Goal: Information Seeking & Learning: Learn about a topic

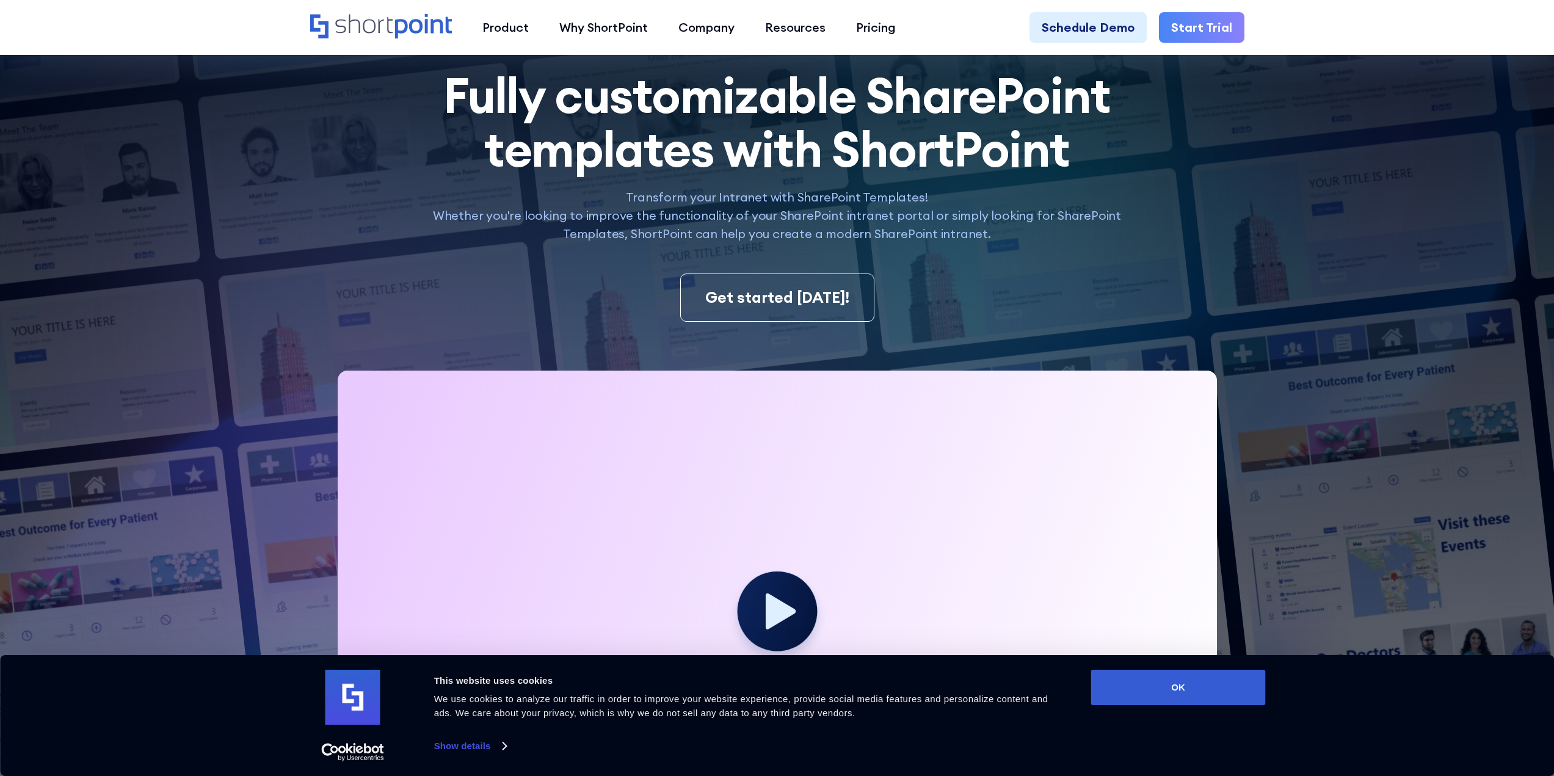
scroll to position [122, 0]
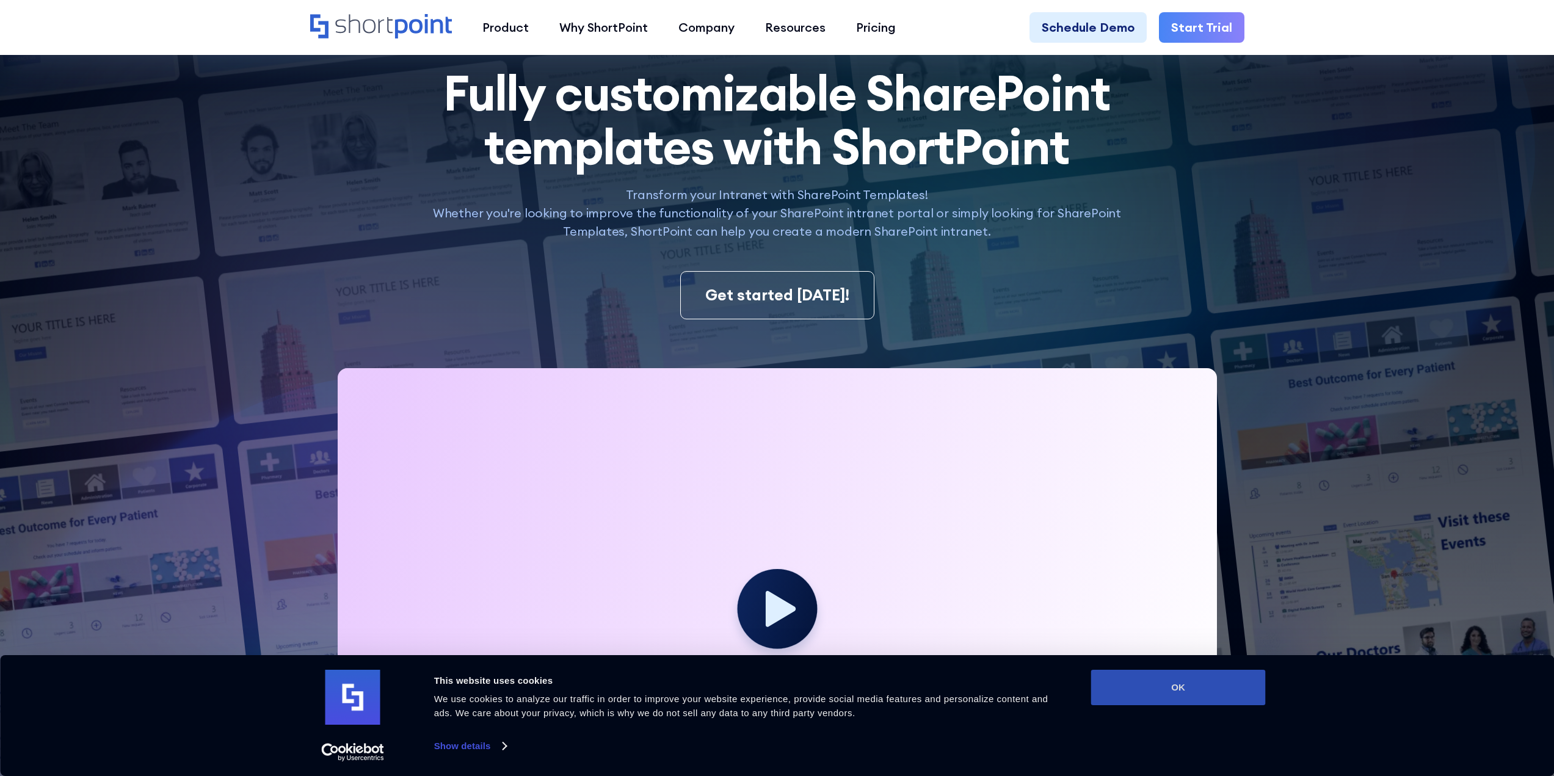
click at [1166, 702] on button "OK" at bounding box center [1178, 687] width 175 height 35
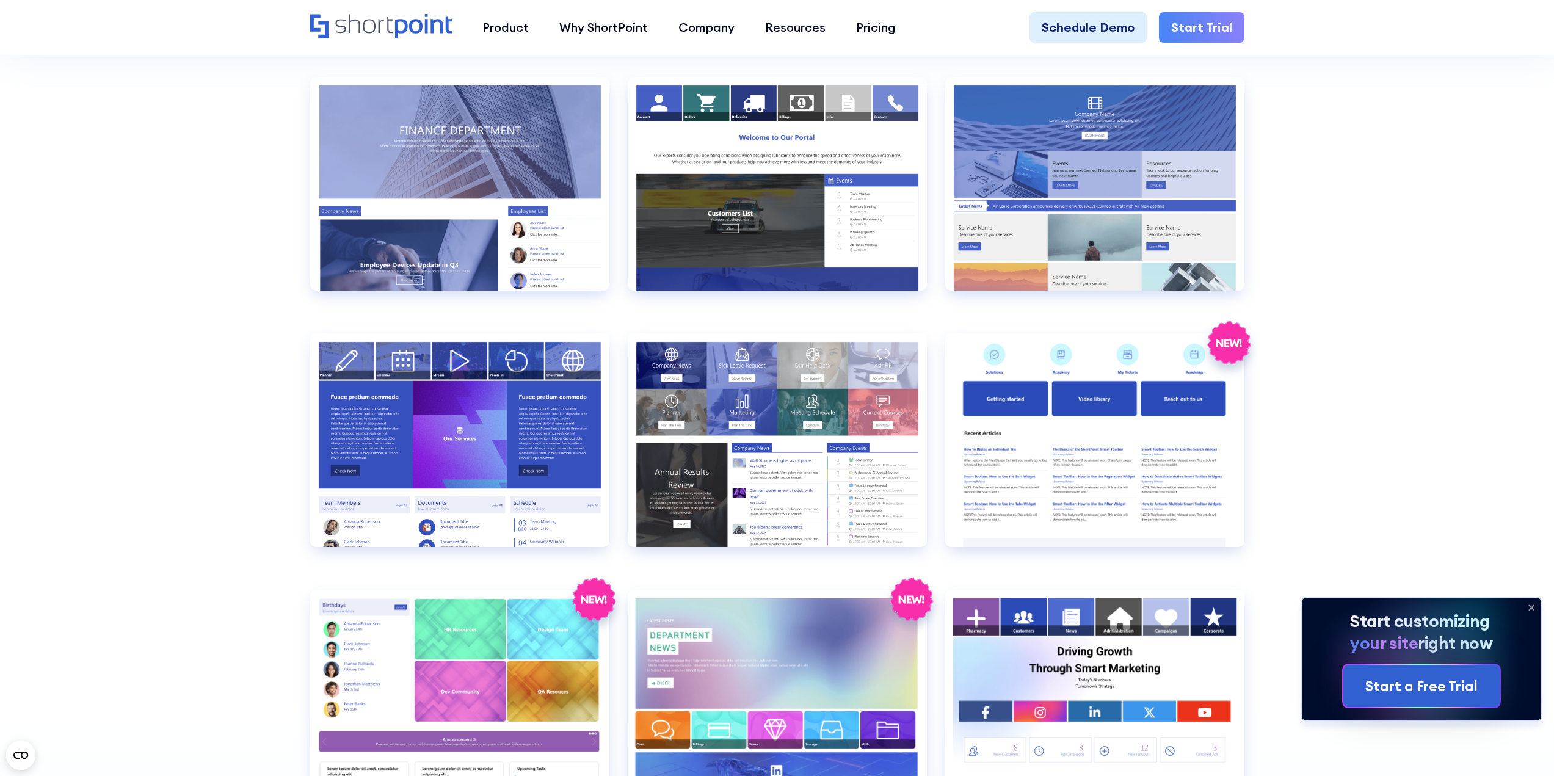
scroll to position [3054, 0]
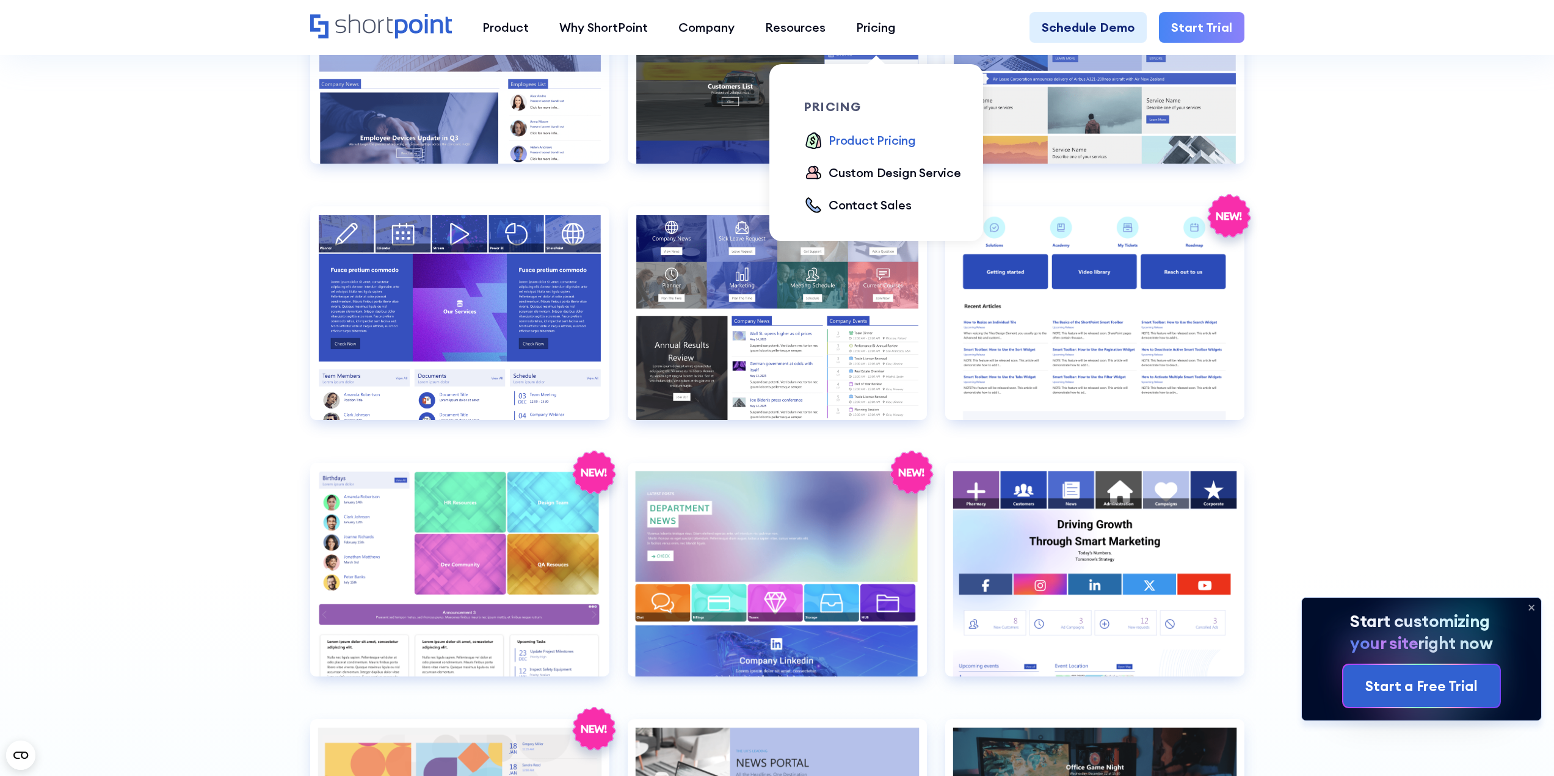
click at [876, 138] on div "Product Pricing" at bounding box center [872, 140] width 87 height 18
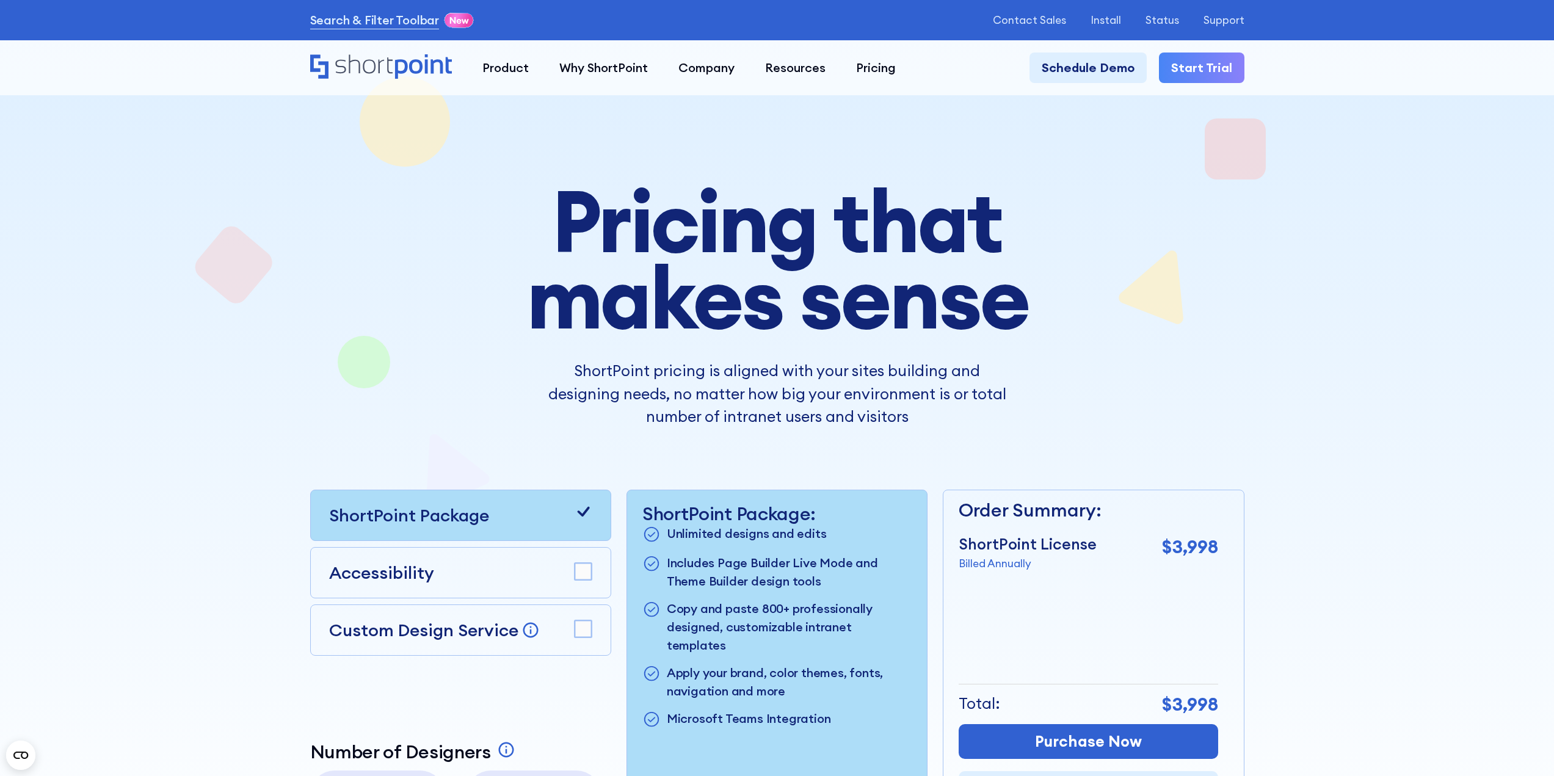
drag, startPoint x: 995, startPoint y: 398, endPoint x: 951, endPoint y: 374, distance: 49.7
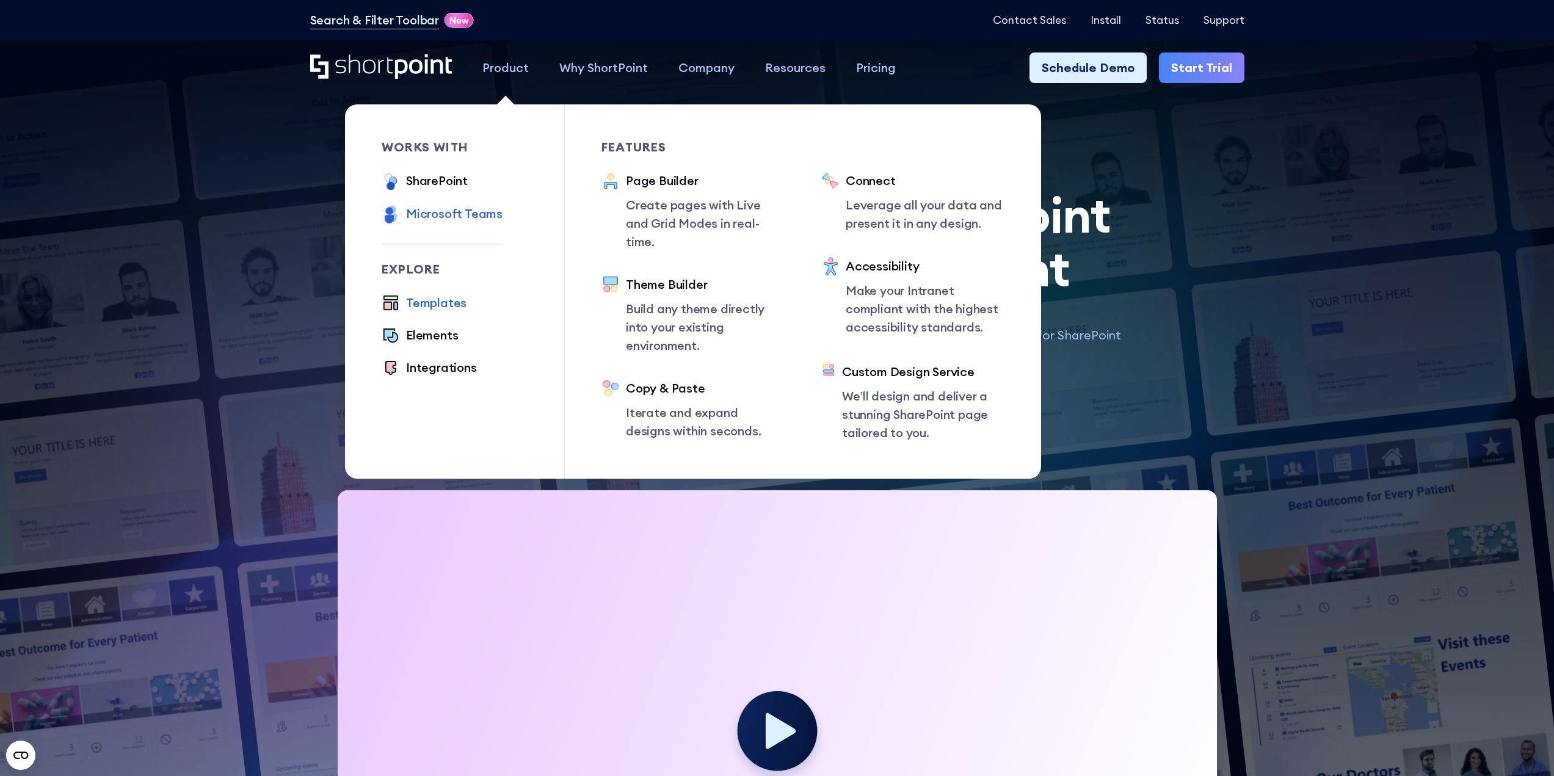
click at [480, 217] on div "Microsoft Teams" at bounding box center [454, 214] width 97 height 18
